Goal: Task Accomplishment & Management: Manage account settings

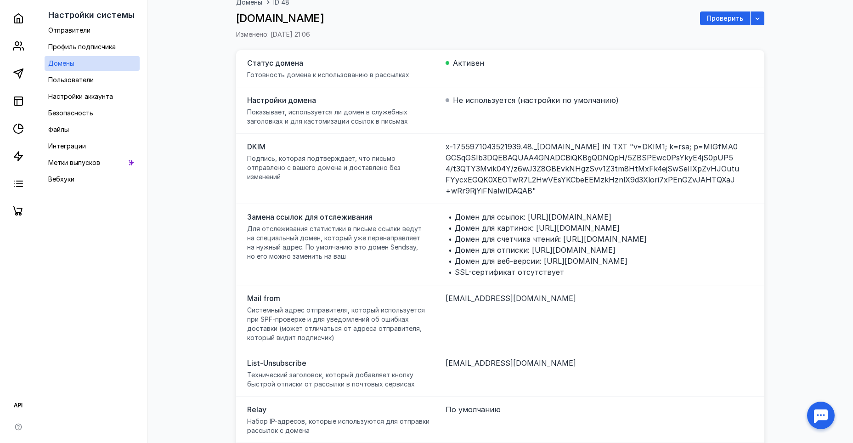
scroll to position [53, 0]
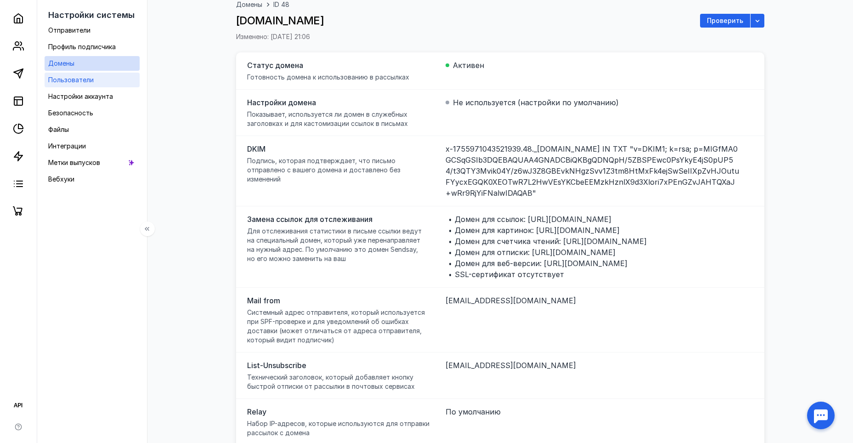
click at [91, 82] on span "Пользователи" at bounding box center [70, 80] width 45 height 8
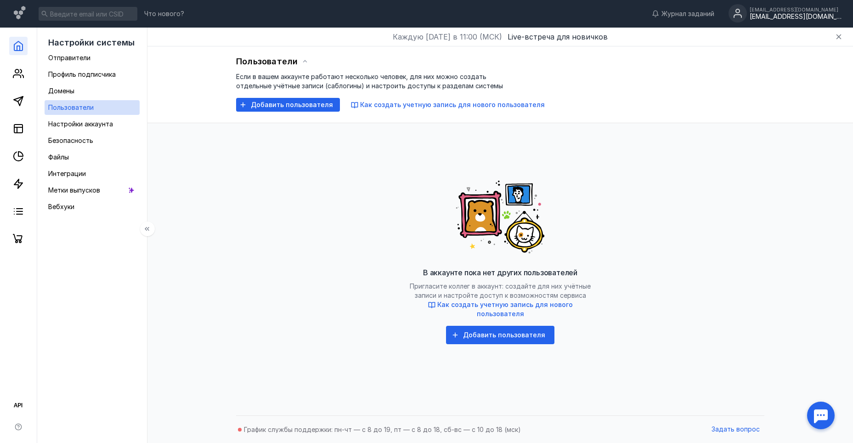
click at [17, 52] on link at bounding box center [18, 46] width 18 height 18
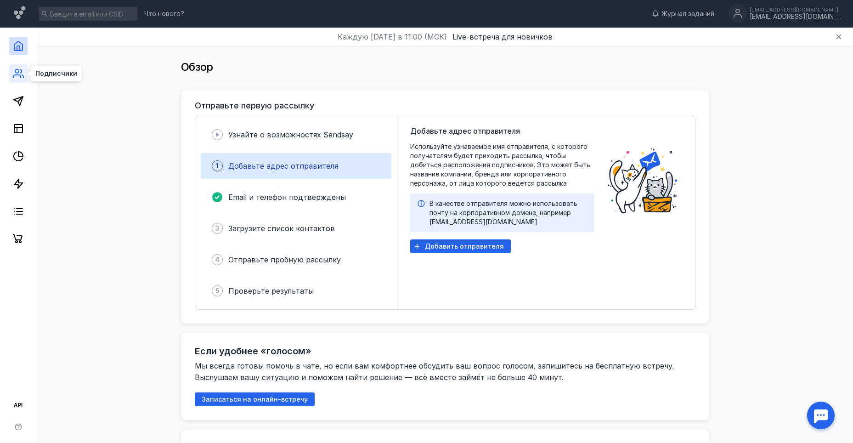
click at [16, 74] on icon at bounding box center [18, 73] width 11 height 11
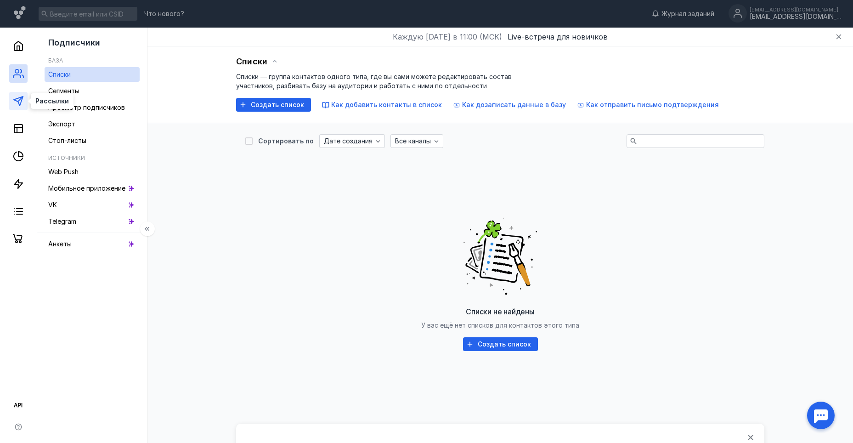
click at [16, 99] on polygon at bounding box center [18, 101] width 9 height 9
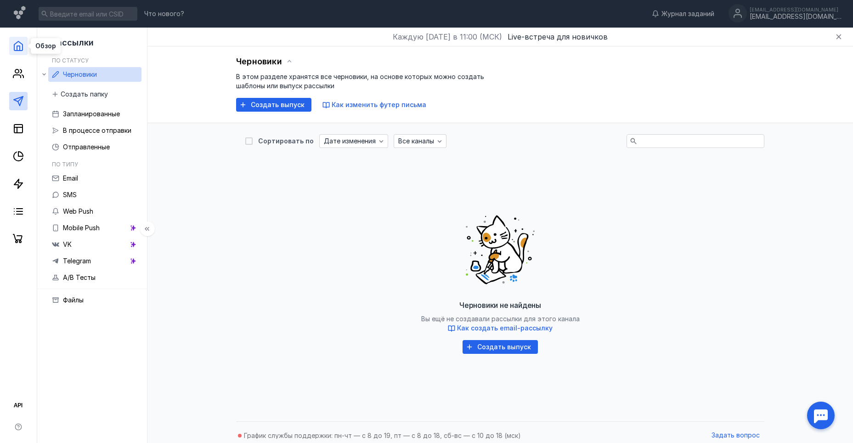
drag, startPoint x: 20, startPoint y: 44, endPoint x: 15, endPoint y: 41, distance: 6.4
click at [19, 43] on icon at bounding box center [18, 45] width 11 height 11
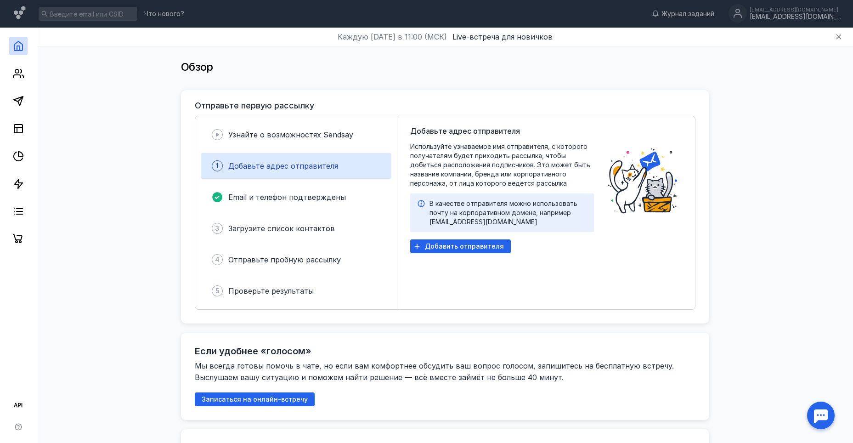
click at [288, 165] on span "Добавьте адрес отправителя" at bounding box center [283, 165] width 110 height 9
click at [485, 249] on span "Добавить отправителя" at bounding box center [464, 247] width 79 height 8
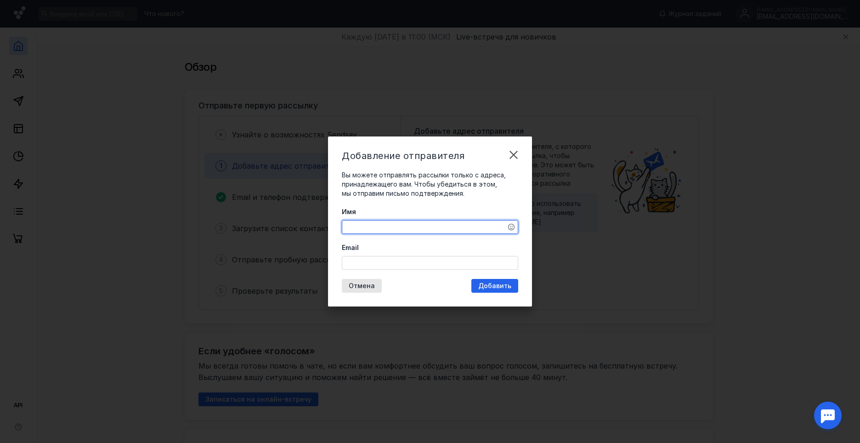
click at [362, 226] on textarea "Имя" at bounding box center [430, 227] width 176 height 13
type textarea "[PERSON_NAME]"
click at [372, 262] on input "Email" at bounding box center [430, 262] width 176 height 13
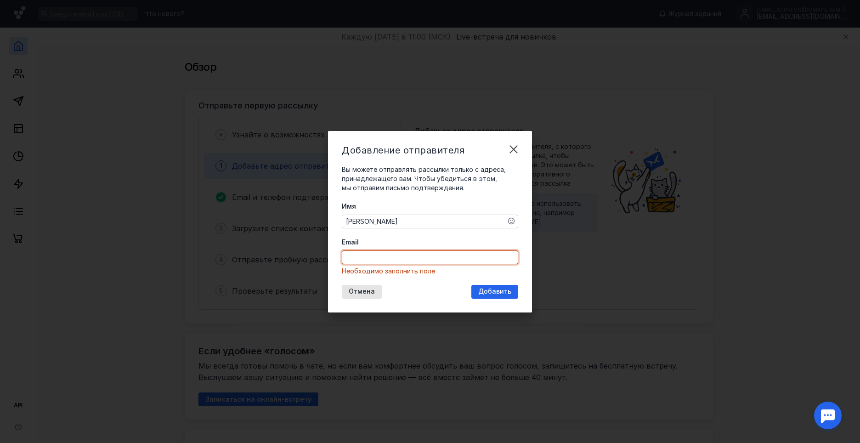
paste input "[URL][DOMAIN_NAME][DOMAIN_NAME]"
type input "h"
paste input "[EMAIL_ADDRESS][DOMAIN_NAME]"
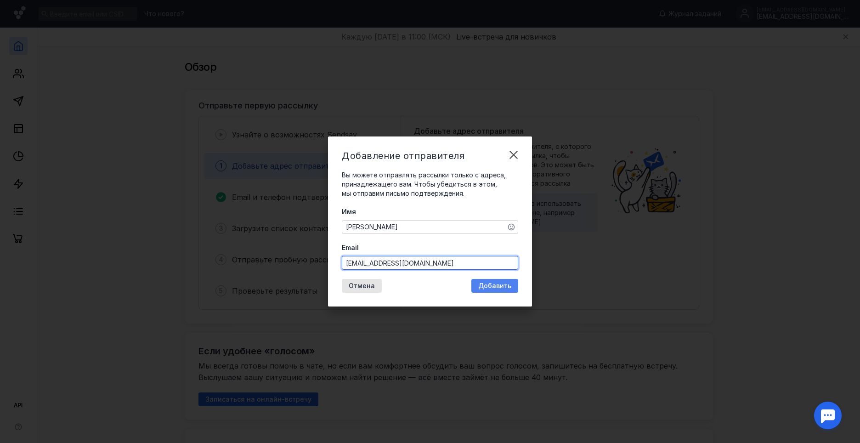
type input "[EMAIL_ADDRESS][DOMAIN_NAME]"
click at [493, 284] on span "Добавить" at bounding box center [494, 286] width 33 height 8
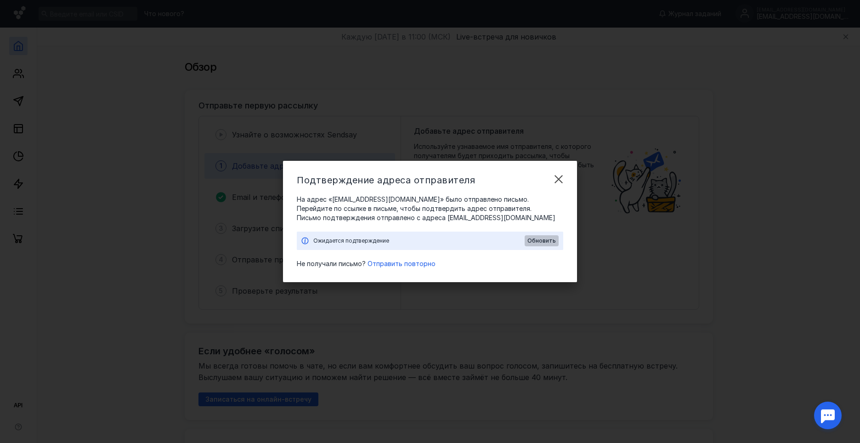
click at [546, 240] on span "Обновить" at bounding box center [542, 241] width 28 height 6
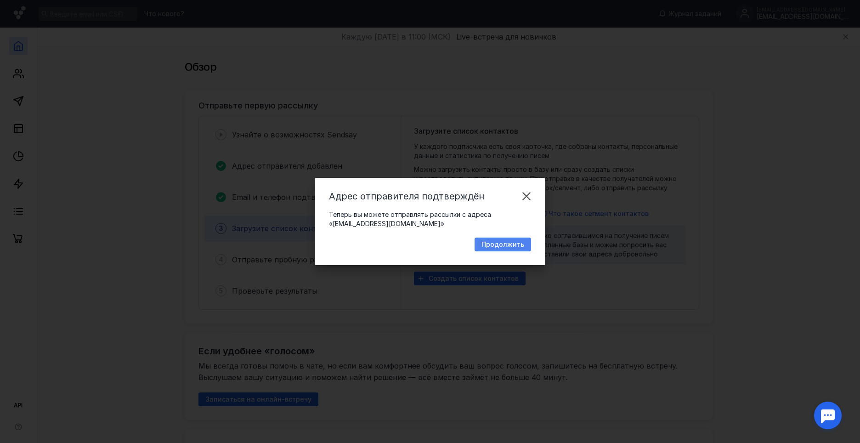
click at [512, 247] on span "Продолжить" at bounding box center [503, 245] width 43 height 8
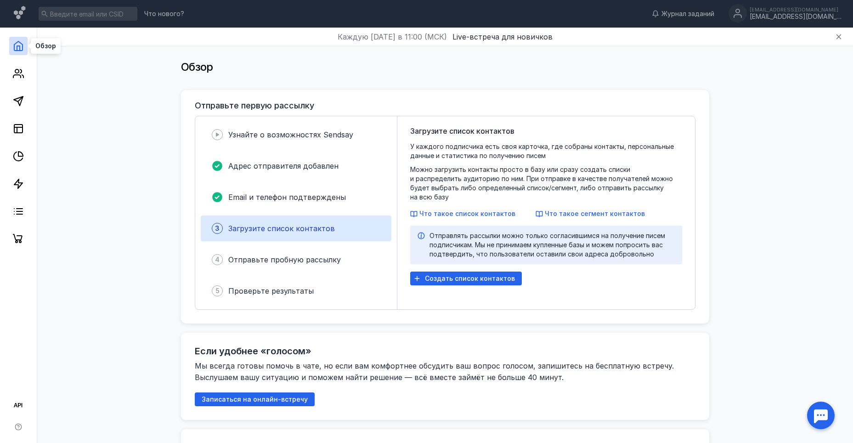
click at [21, 45] on icon at bounding box center [18, 45] width 11 height 11
click at [289, 289] on span "Проверьте результаты" at bounding box center [270, 290] width 85 height 9
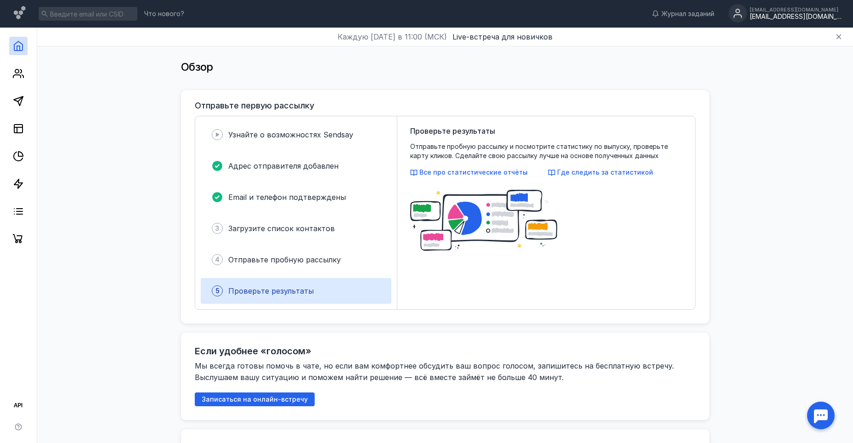
click at [825, 16] on div "[EMAIL_ADDRESS][DOMAIN_NAME]" at bounding box center [796, 17] width 92 height 8
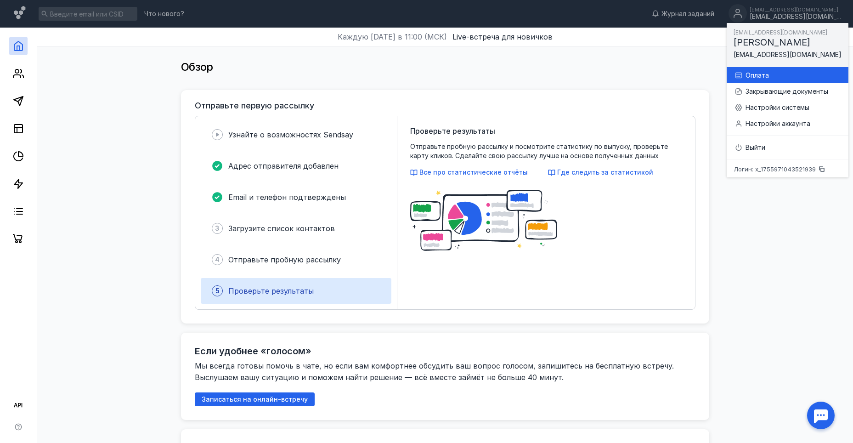
click at [799, 70] on div "Оплата" at bounding box center [787, 75] width 107 height 16
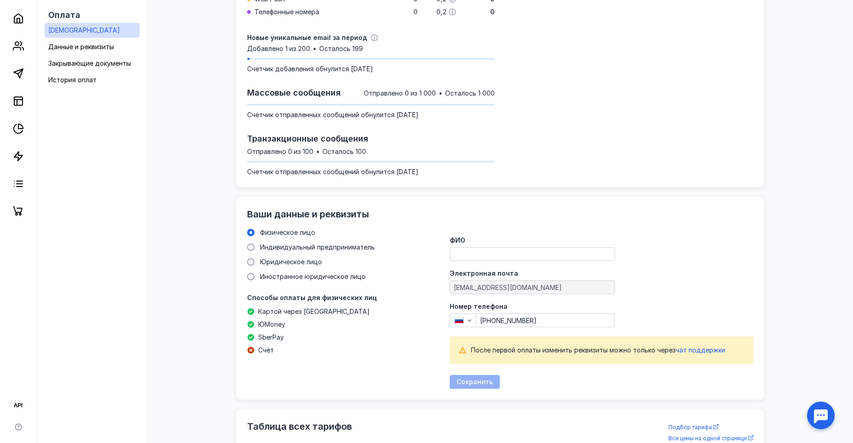
scroll to position [184, 0]
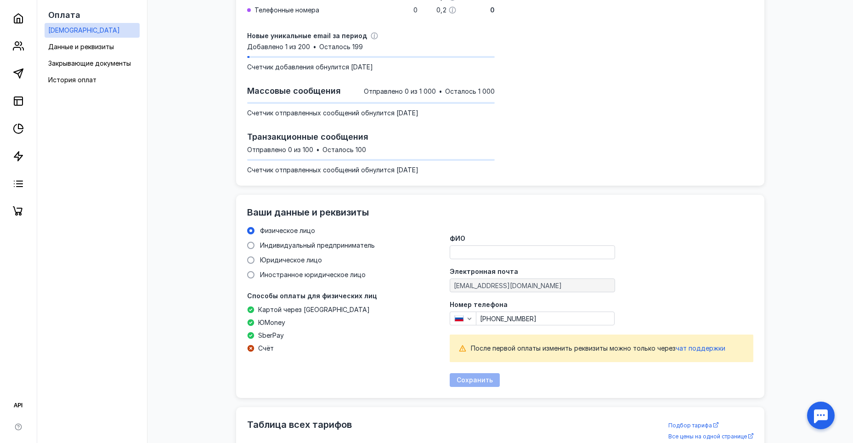
click at [500, 252] on input "ФИО" at bounding box center [532, 252] width 165 height 13
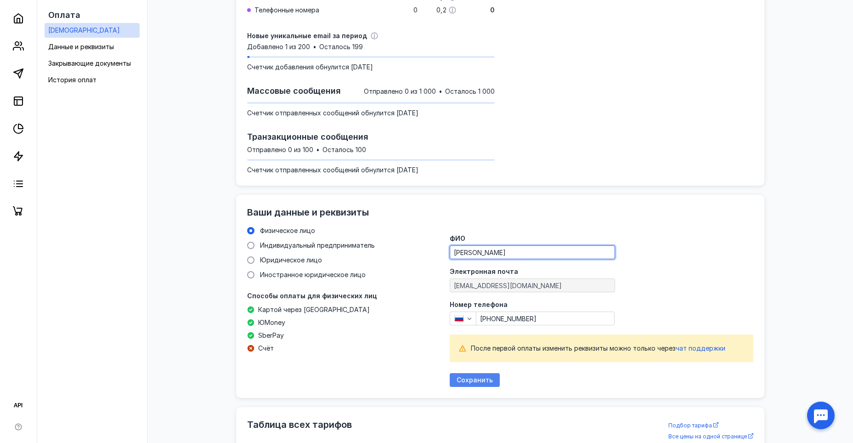
type input "[PERSON_NAME]"
click at [461, 380] on span "Сохранить" at bounding box center [475, 380] width 36 height 8
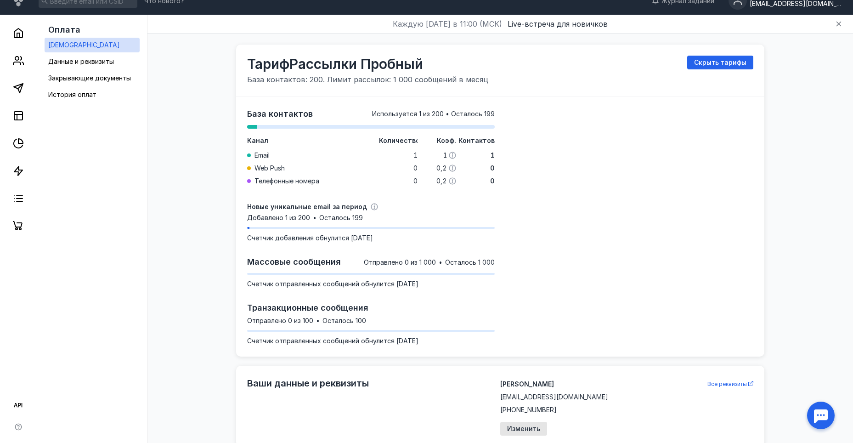
scroll to position [0, 0]
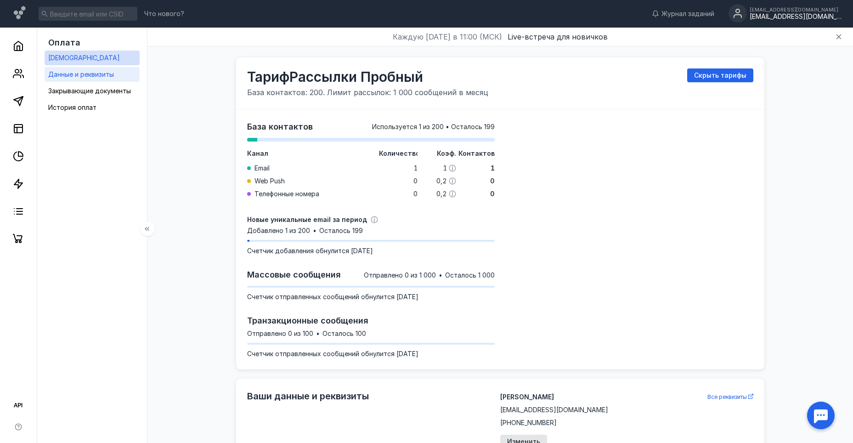
click at [99, 75] on span "Данные и реквизиты" at bounding box center [81, 74] width 66 height 8
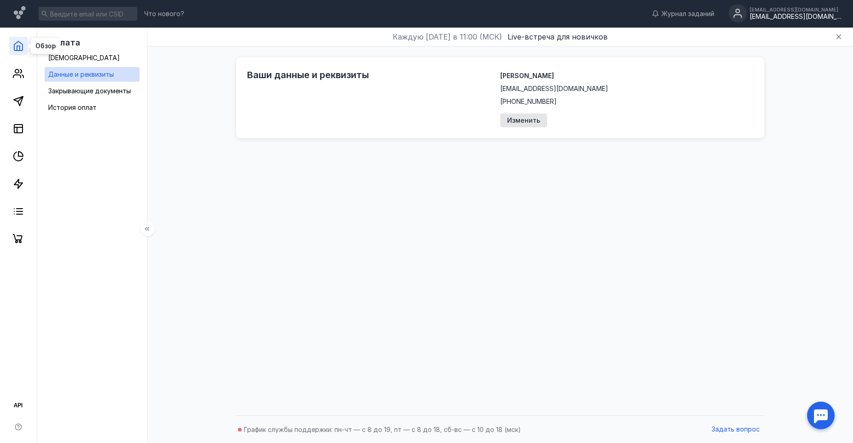
click at [20, 46] on polyline at bounding box center [18, 48] width 3 height 5
